Goal: Information Seeking & Learning: Learn about a topic

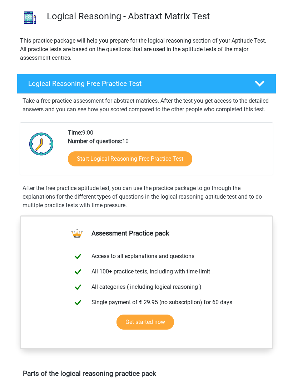
scroll to position [56, 0]
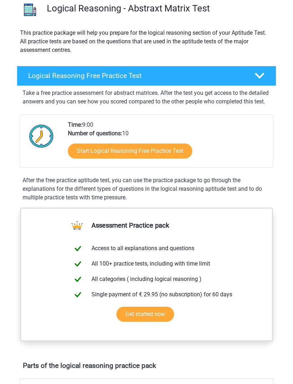
click at [87, 159] on link "Start Logical Reasoning Free Practice Test" at bounding box center [130, 151] width 124 height 15
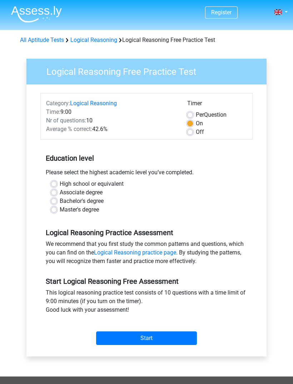
click at [191, 289] on div "This logical reasoning practice test consists of 10 questions with a time limit…" at bounding box center [146, 302] width 212 height 29
click at [60, 195] on label "Associate degree" at bounding box center [81, 192] width 43 height 9
click at [54, 195] on input "Associate degree" at bounding box center [54, 191] width 6 height 7
radio input "true"
click at [60, 195] on label "Associate degree" at bounding box center [81, 192] width 43 height 9
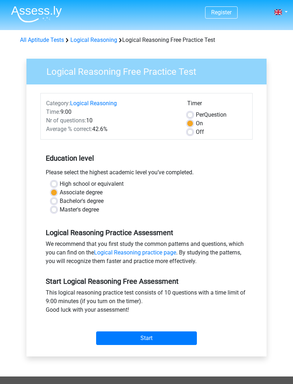
click at [54, 195] on input "Associate degree" at bounding box center [54, 191] width 6 height 7
click at [60, 198] on label "Bachelor's degree" at bounding box center [82, 201] width 44 height 9
click at [56, 198] on input "Bachelor's degree" at bounding box center [54, 200] width 6 height 7
radio input "true"
click at [184, 336] on input "Start" at bounding box center [146, 338] width 101 height 14
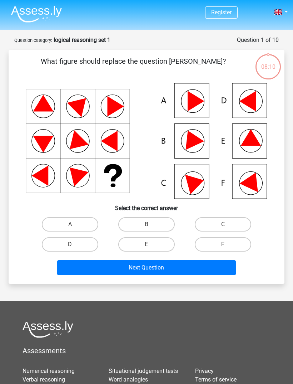
click at [127, 218] on label "B" at bounding box center [146, 224] width 56 height 14
click at [147, 224] on input "B" at bounding box center [149, 226] width 5 height 5
radio input "true"
click at [190, 268] on button "Next Question" at bounding box center [146, 267] width 179 height 15
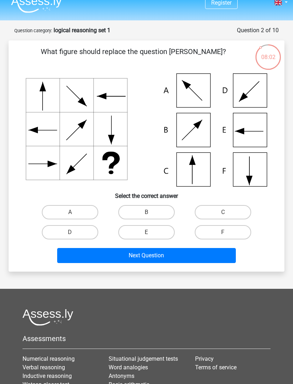
scroll to position [8, 0]
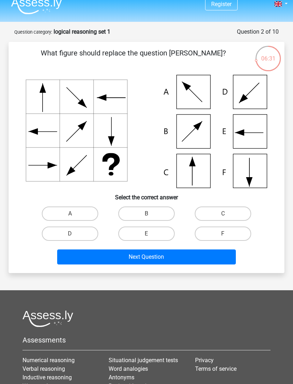
click at [238, 207] on label "C" at bounding box center [223, 213] width 56 height 14
click at [228, 213] on input "C" at bounding box center [225, 215] width 5 height 5
radio input "true"
click at [228, 255] on button "Next Question" at bounding box center [146, 256] width 179 height 15
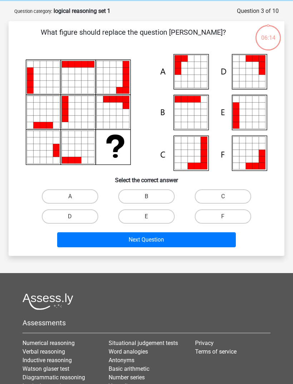
scroll to position [36, 0]
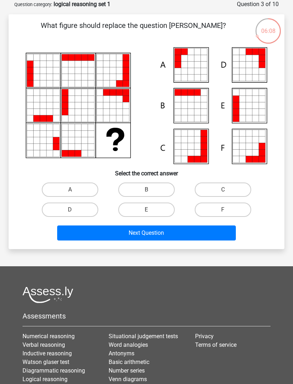
click at [205, 235] on button "Next Question" at bounding box center [146, 232] width 179 height 15
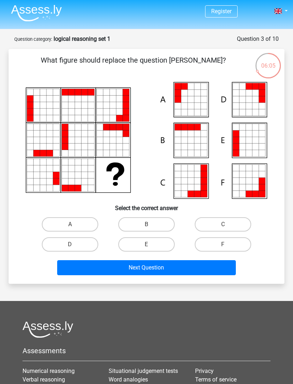
scroll to position [0, 0]
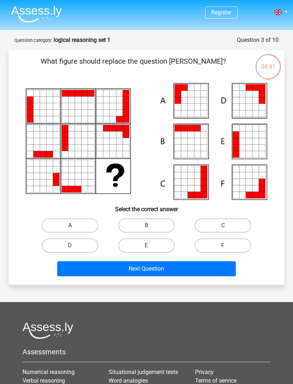
click at [157, 218] on label "B" at bounding box center [146, 225] width 56 height 14
click at [151, 225] on input "B" at bounding box center [149, 227] width 5 height 5
radio input "true"
click at [173, 273] on button "Next Question" at bounding box center [146, 268] width 179 height 15
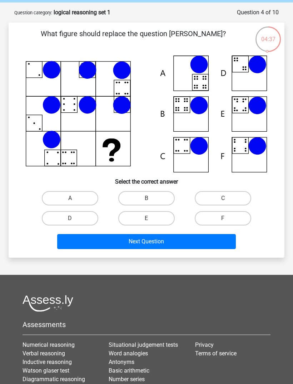
scroll to position [27, 0]
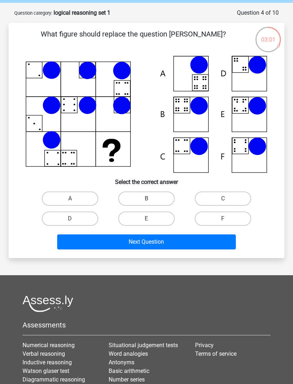
click at [69, 187] on div "What figure should replace the question [PERSON_NAME]?" at bounding box center [146, 140] width 270 height 223
click at [73, 192] on label "A" at bounding box center [70, 198] width 56 height 14
click at [73, 198] on input "A" at bounding box center [72, 200] width 5 height 5
radio input "true"
click at [195, 239] on button "Next Question" at bounding box center [146, 241] width 179 height 15
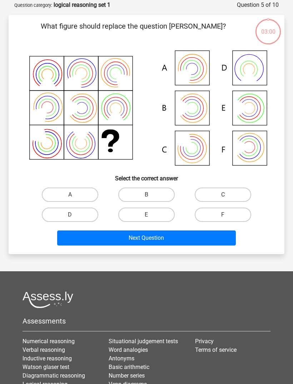
scroll to position [36, 0]
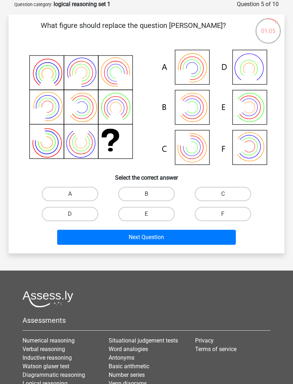
click at [189, 235] on button "Next Question" at bounding box center [146, 237] width 179 height 15
click at [229, 195] on label "C" at bounding box center [223, 194] width 56 height 14
click at [228, 195] on input "C" at bounding box center [225, 196] width 5 height 5
radio input "true"
click at [213, 236] on button "Next Question" at bounding box center [146, 237] width 179 height 15
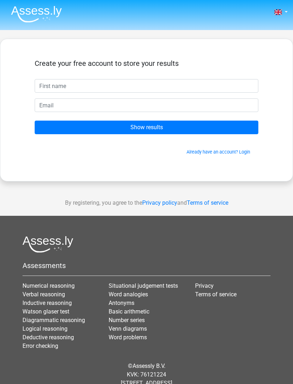
scroll to position [23, 0]
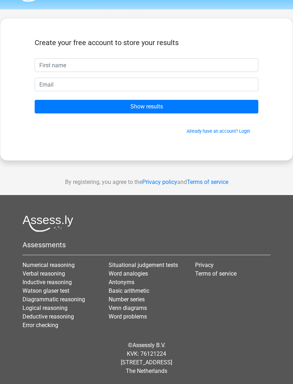
click at [226, 102] on input "Show results" at bounding box center [147, 107] width 224 height 14
